Goal: Task Accomplishment & Management: Manage account settings

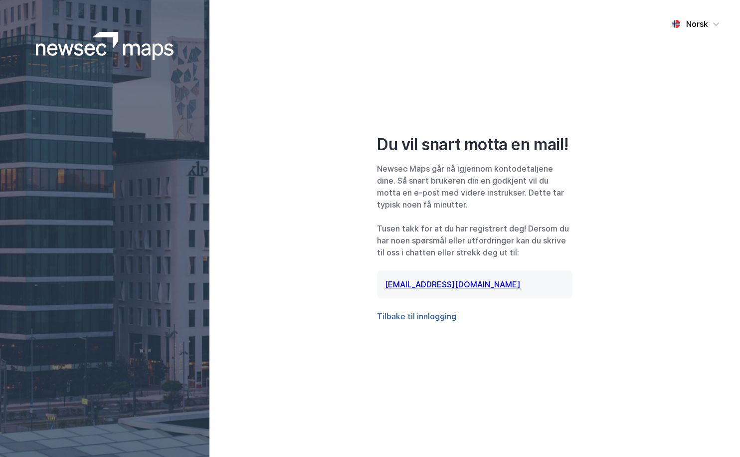
click at [430, 318] on button "Tilbake til innlogging" at bounding box center [416, 316] width 79 height 12
